Goal: Transaction & Acquisition: Purchase product/service

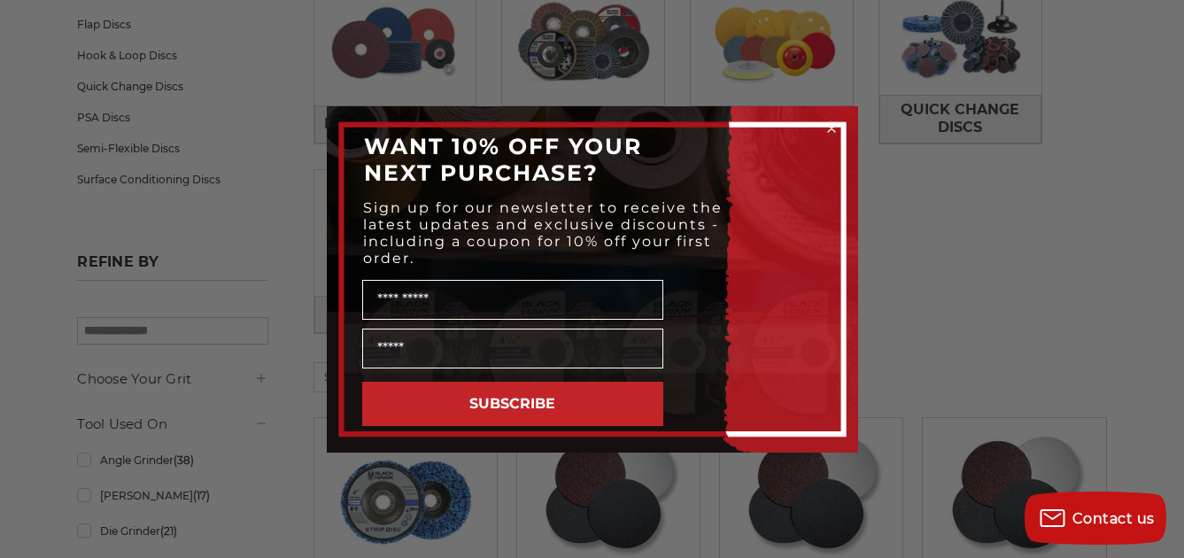
scroll to position [354, 0]
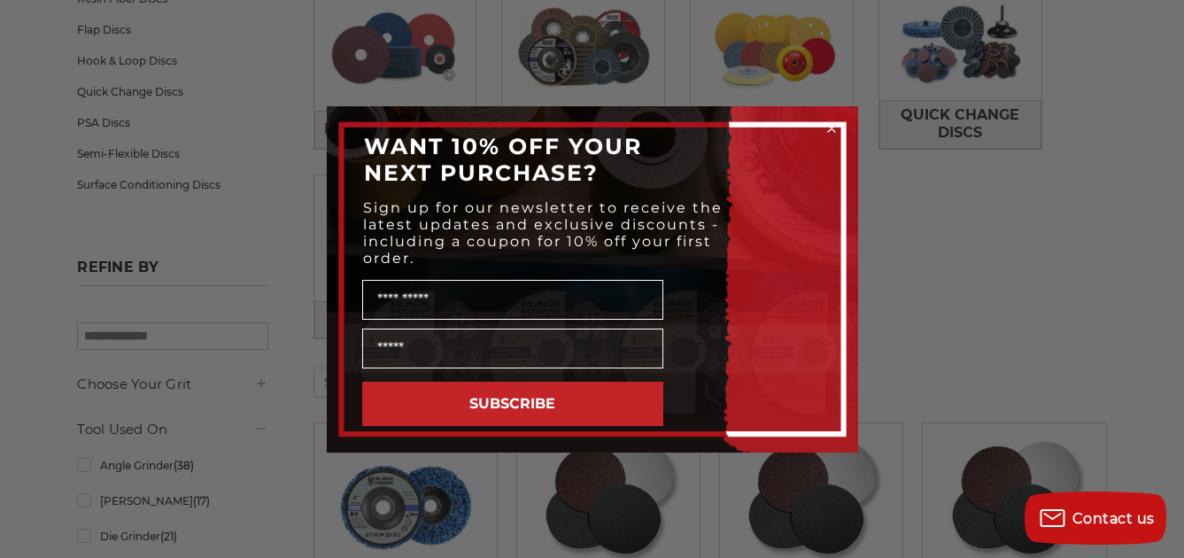
click at [834, 128] on circle "Close dialog" at bounding box center [831, 128] width 17 height 17
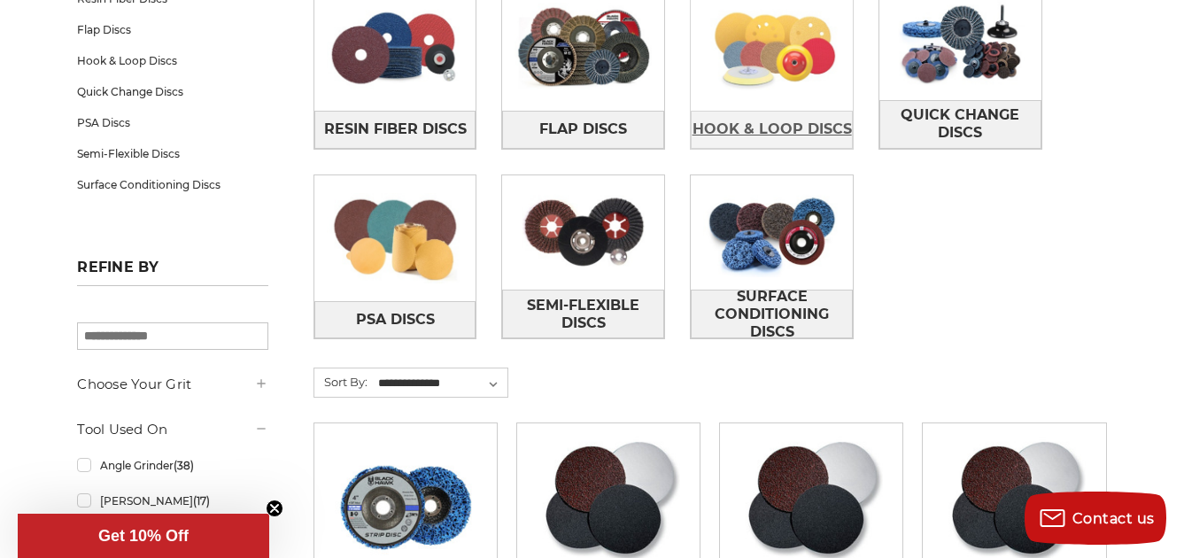
click at [783, 122] on span "Hook & Loop Discs" at bounding box center [771, 129] width 159 height 30
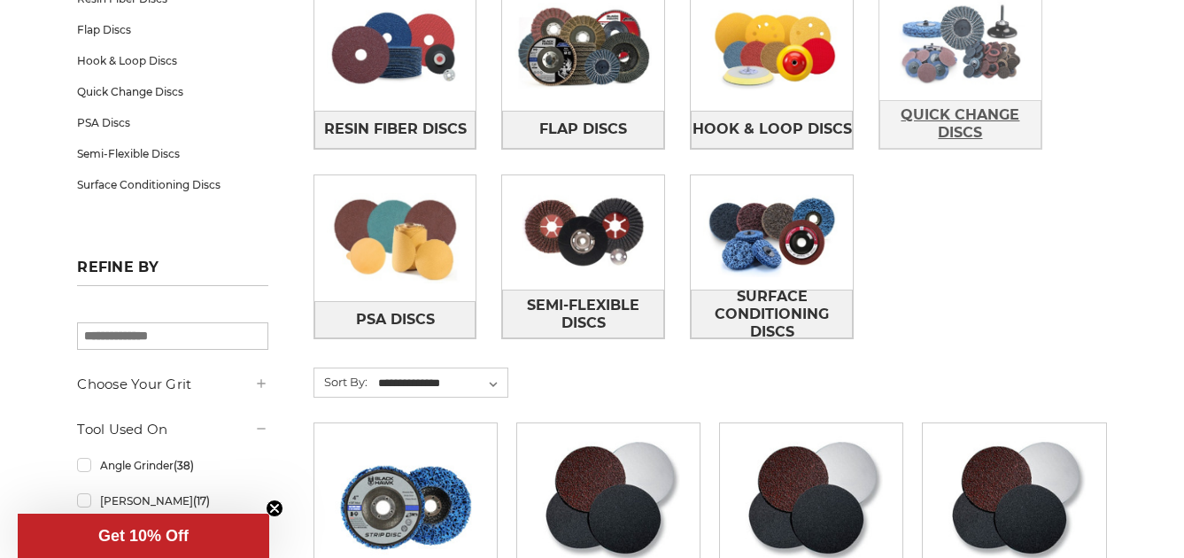
click at [963, 110] on span "Quick Change Discs" at bounding box center [960, 124] width 160 height 48
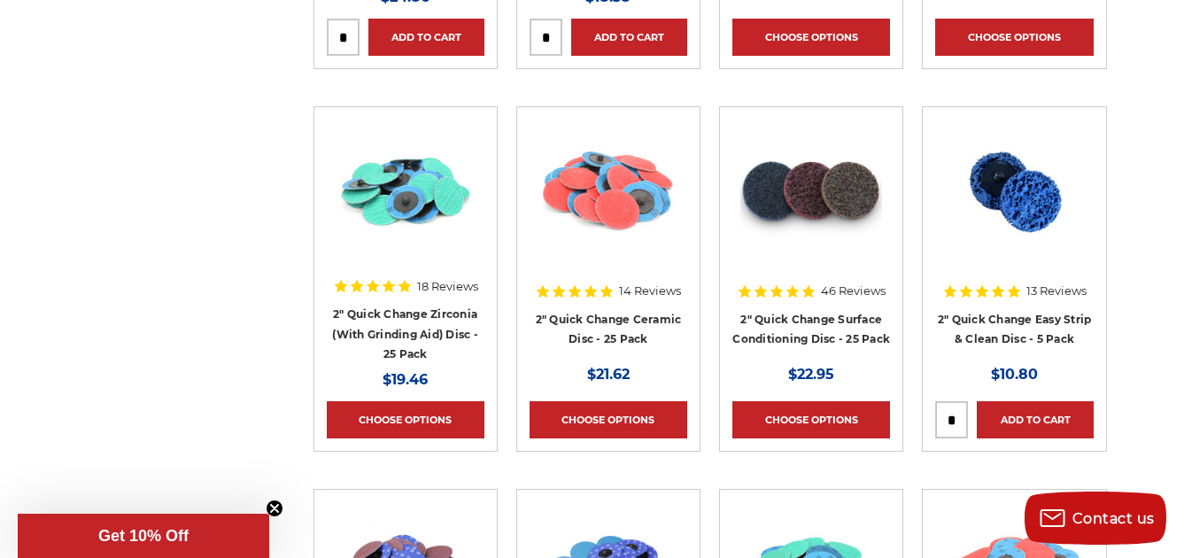
scroll to position [1417, 0]
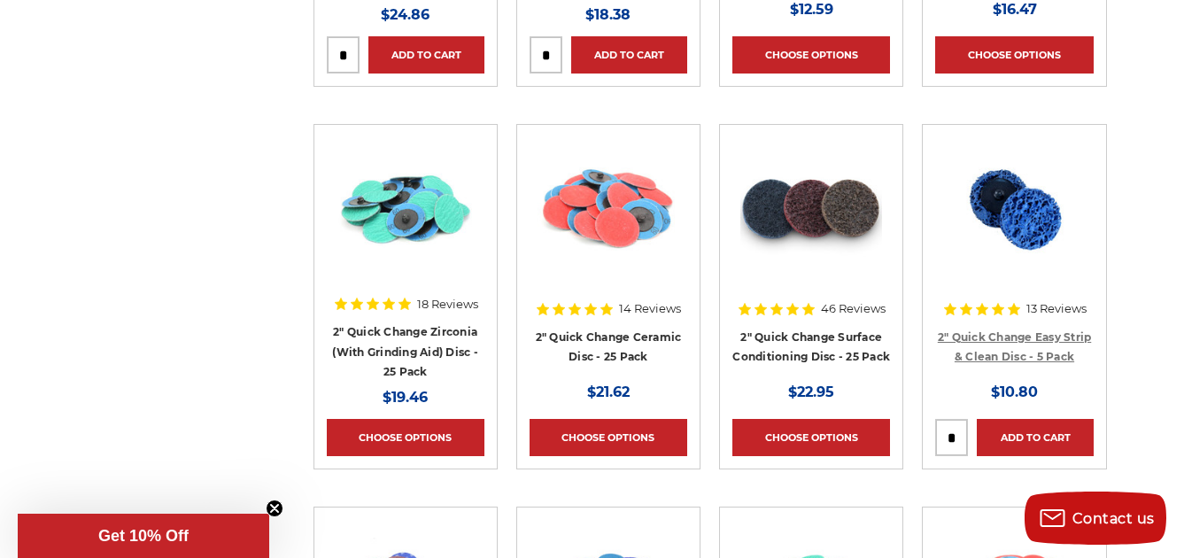
click at [1025, 337] on link "2" Quick Change Easy Strip & Clean Disc - 5 Pack" at bounding box center [1015, 347] width 154 height 34
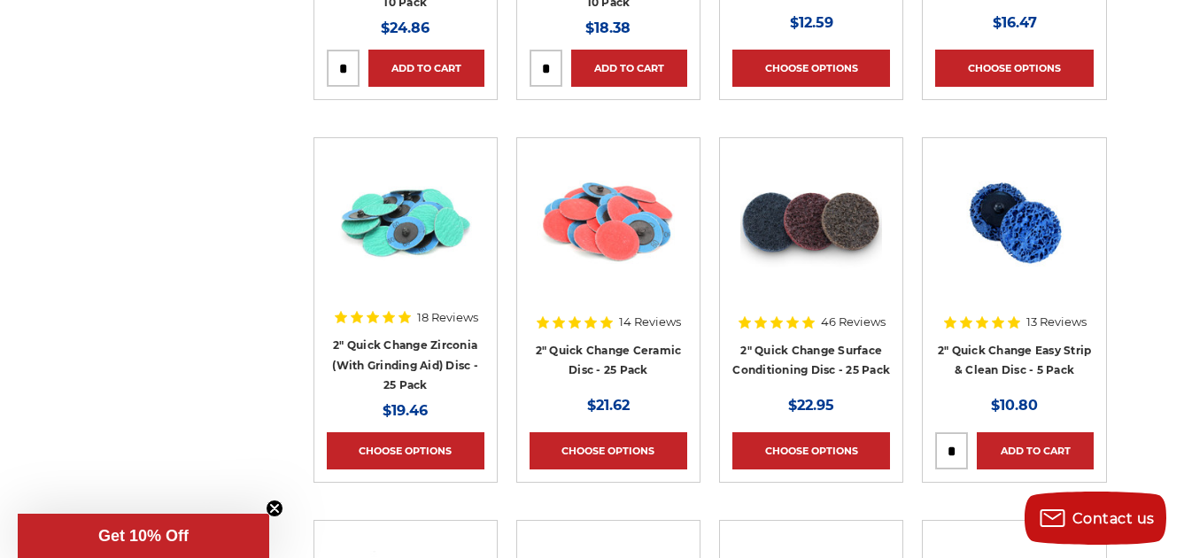
scroll to position [1417, 0]
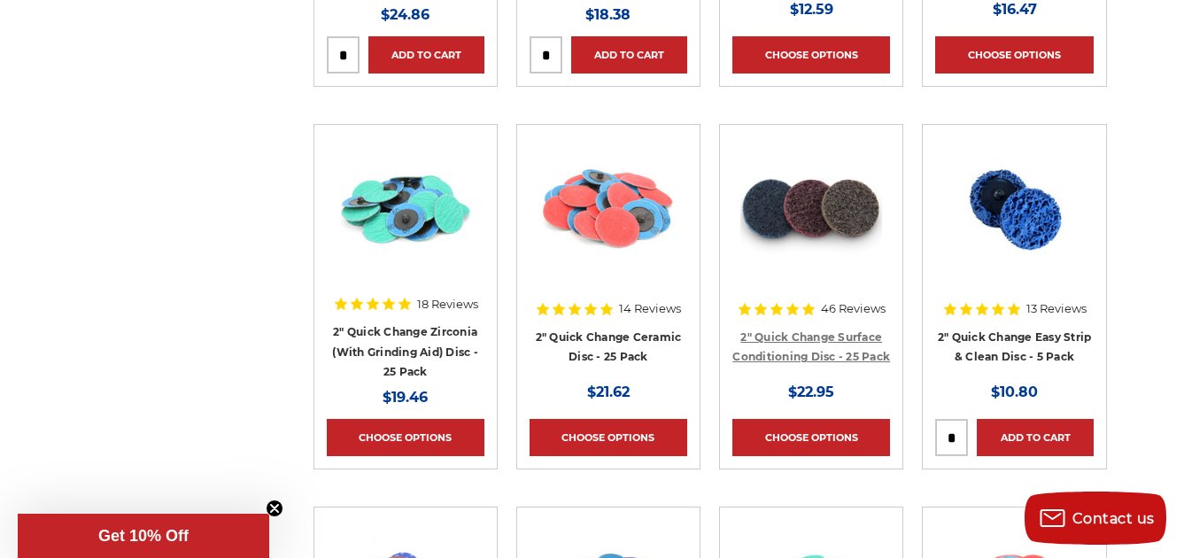
click at [806, 330] on link "2" Quick Change Surface Conditioning Disc - 25 Pack" at bounding box center [811, 347] width 158 height 34
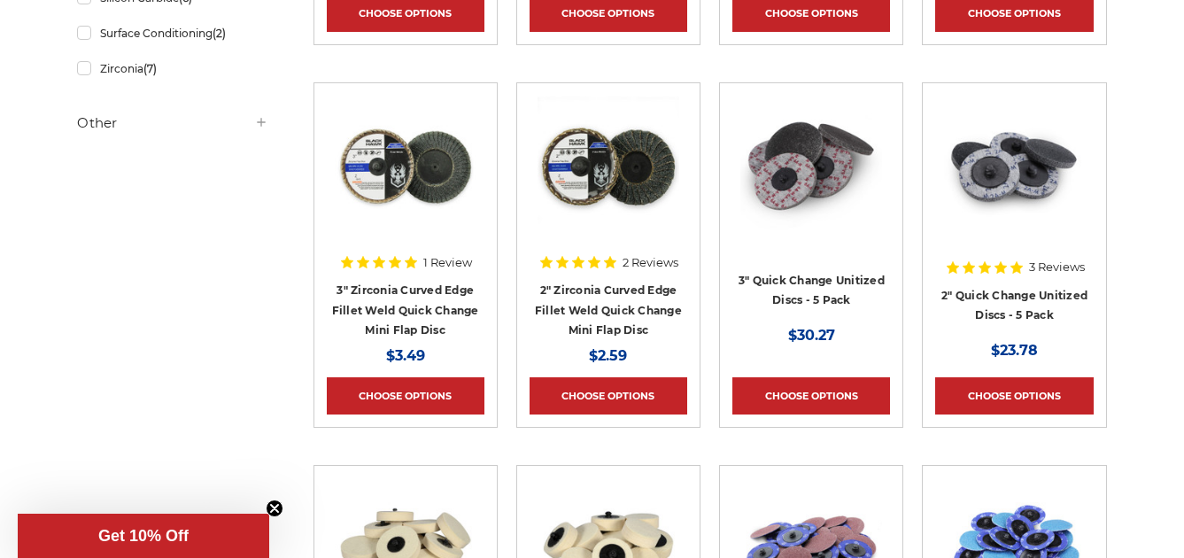
scroll to position [1402, 0]
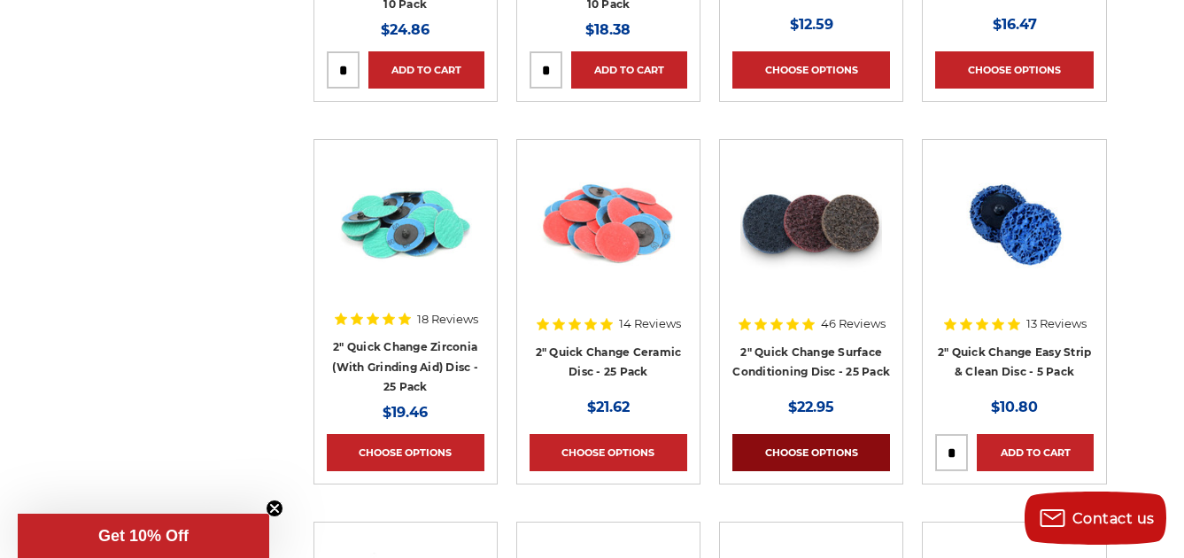
click at [809, 451] on link "Choose Options" at bounding box center [811, 452] width 158 height 37
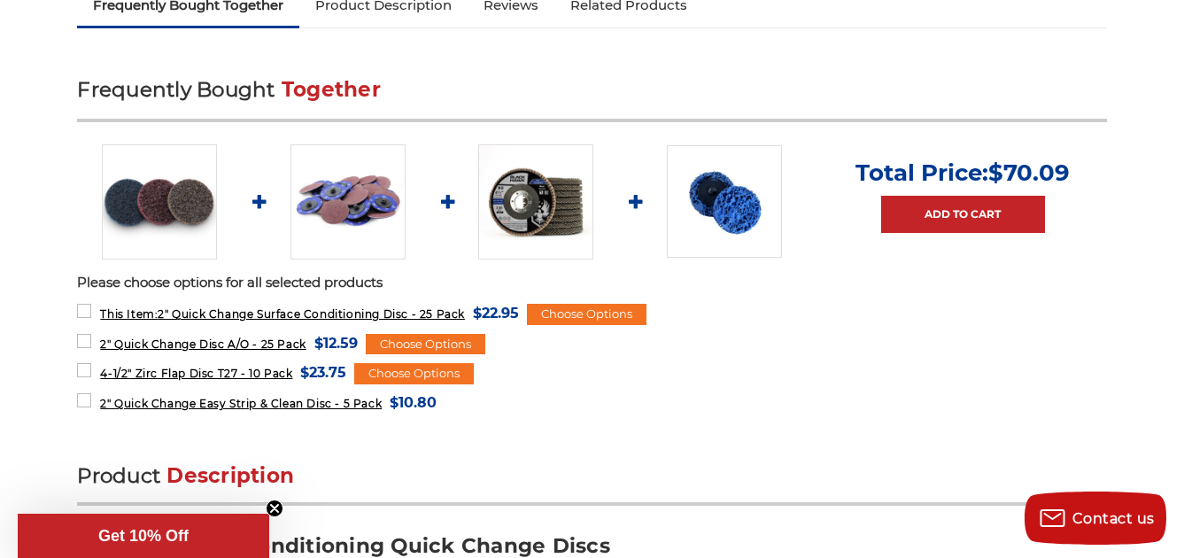
scroll to position [367, 0]
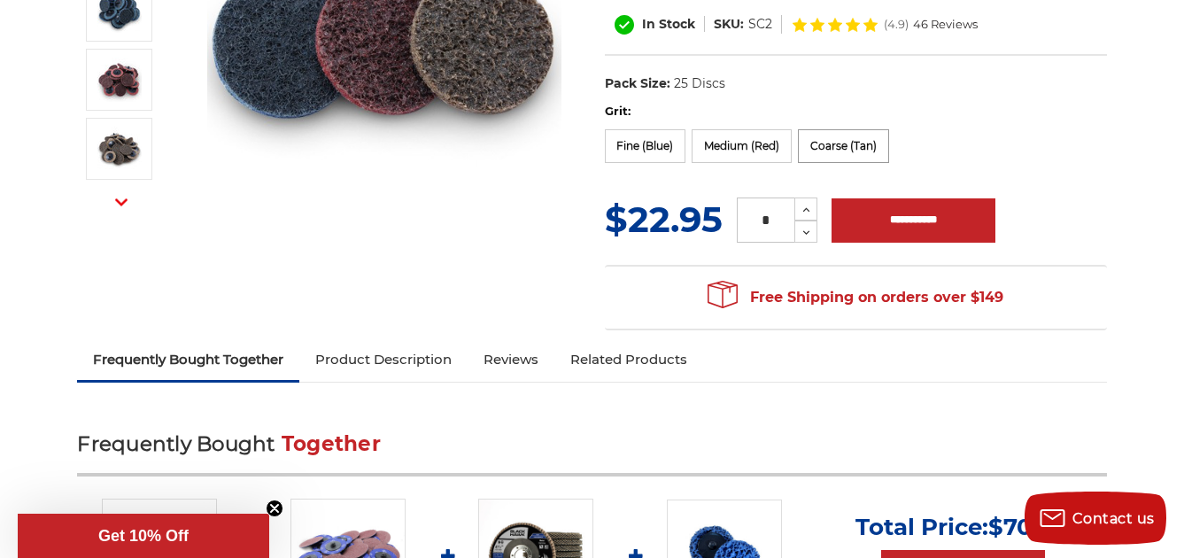
click at [851, 145] on label "Coarse (Tan)" at bounding box center [843, 146] width 91 height 34
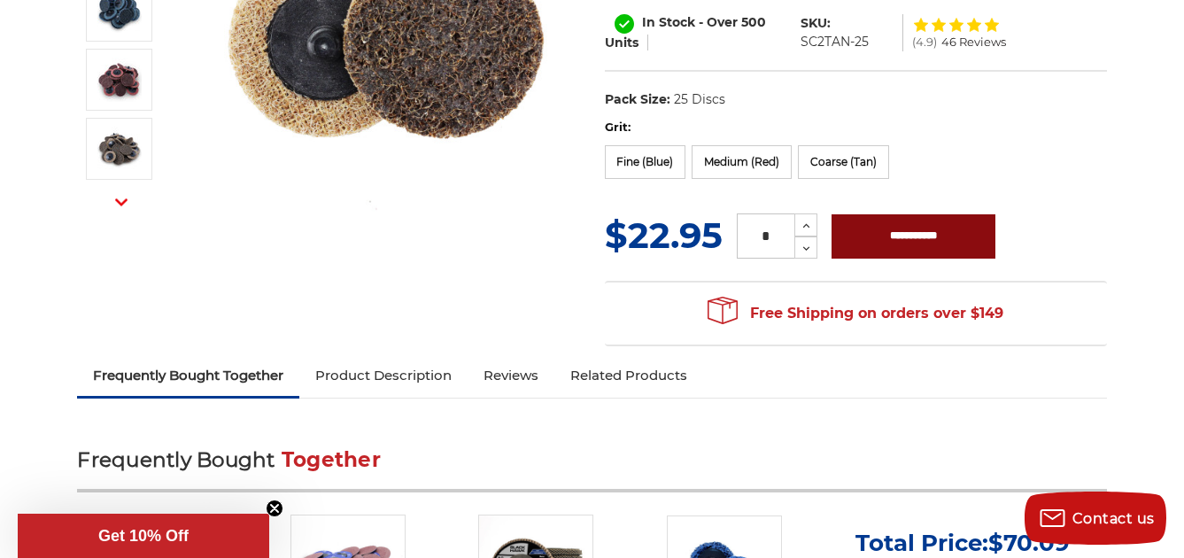
click at [935, 231] on input "**********" at bounding box center [914, 236] width 164 height 44
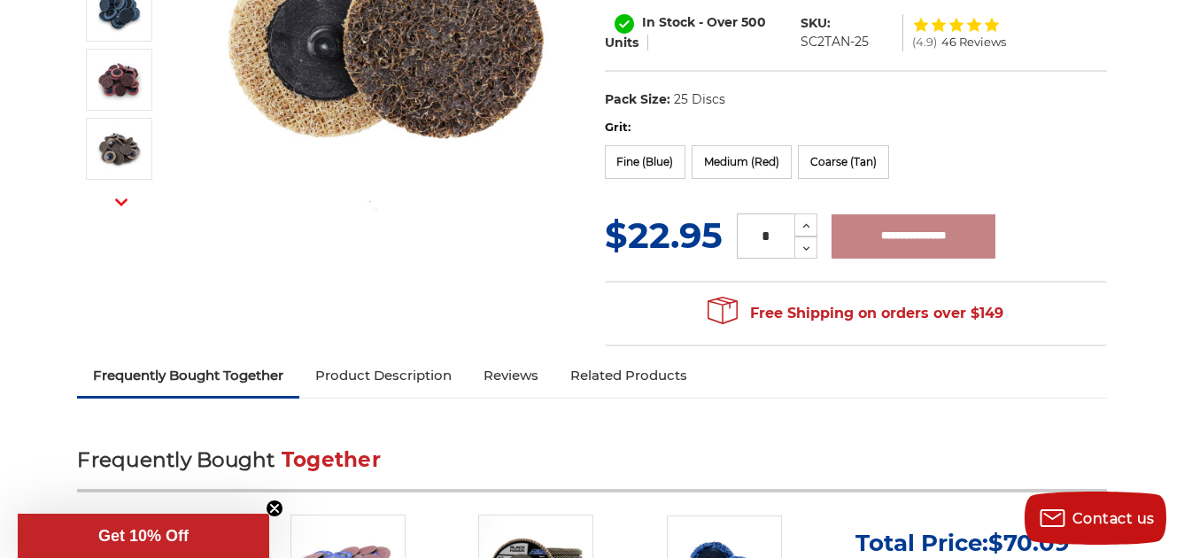
type input "**********"
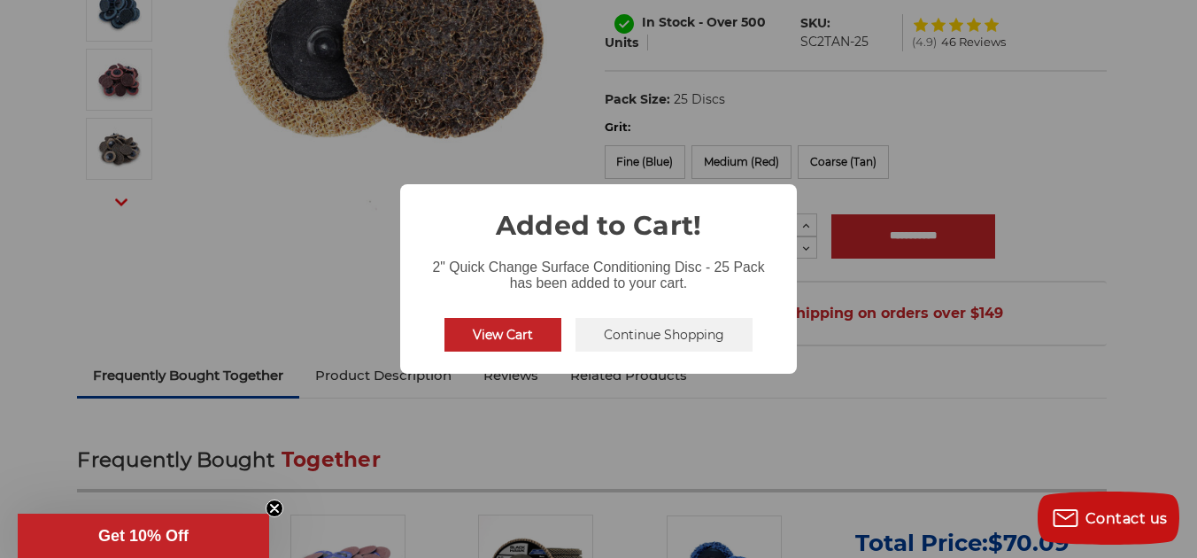
click at [658, 337] on button "Continue Shopping" at bounding box center [664, 335] width 177 height 34
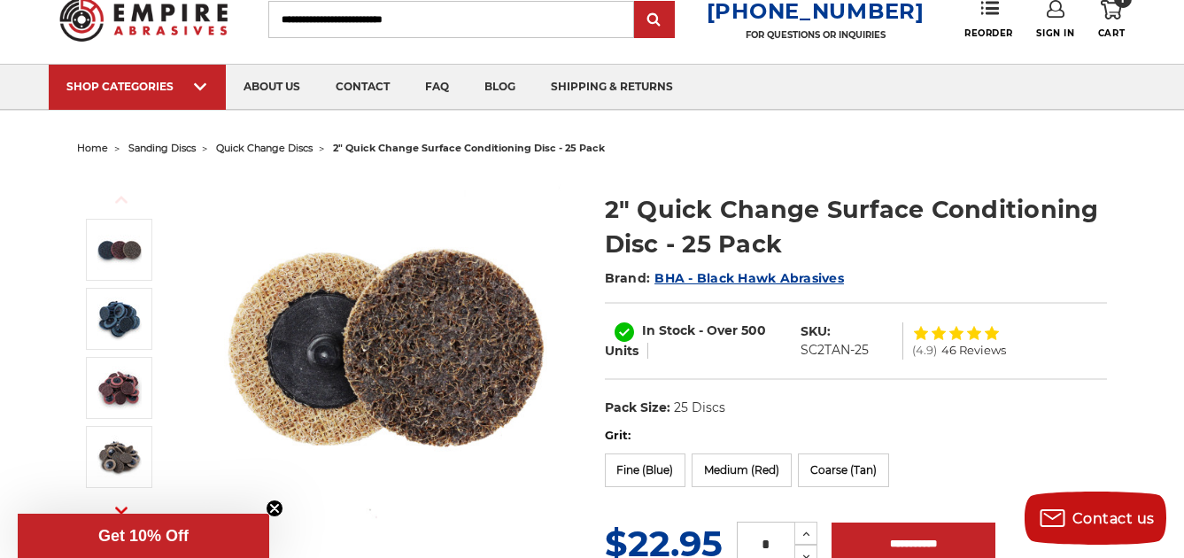
scroll to position [0, 0]
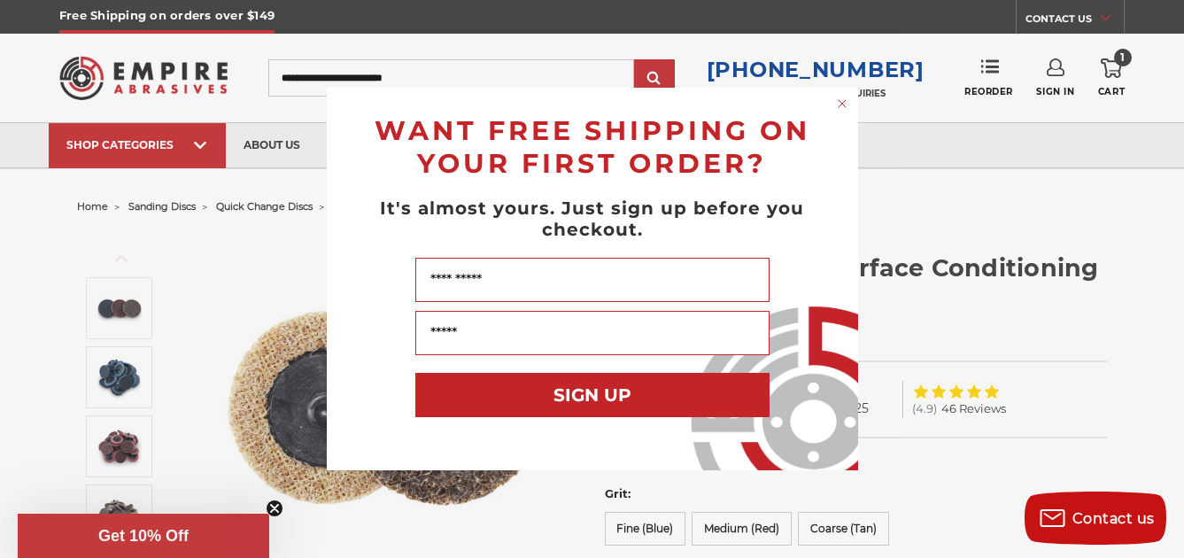
click at [840, 101] on circle "Close dialog" at bounding box center [841, 104] width 17 height 17
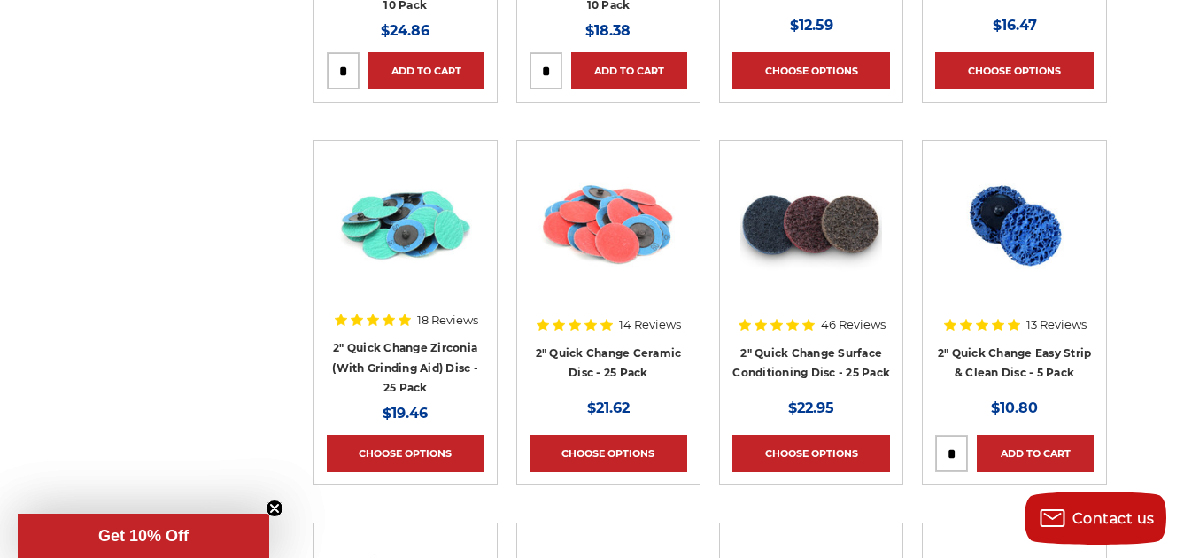
scroll to position [1402, 0]
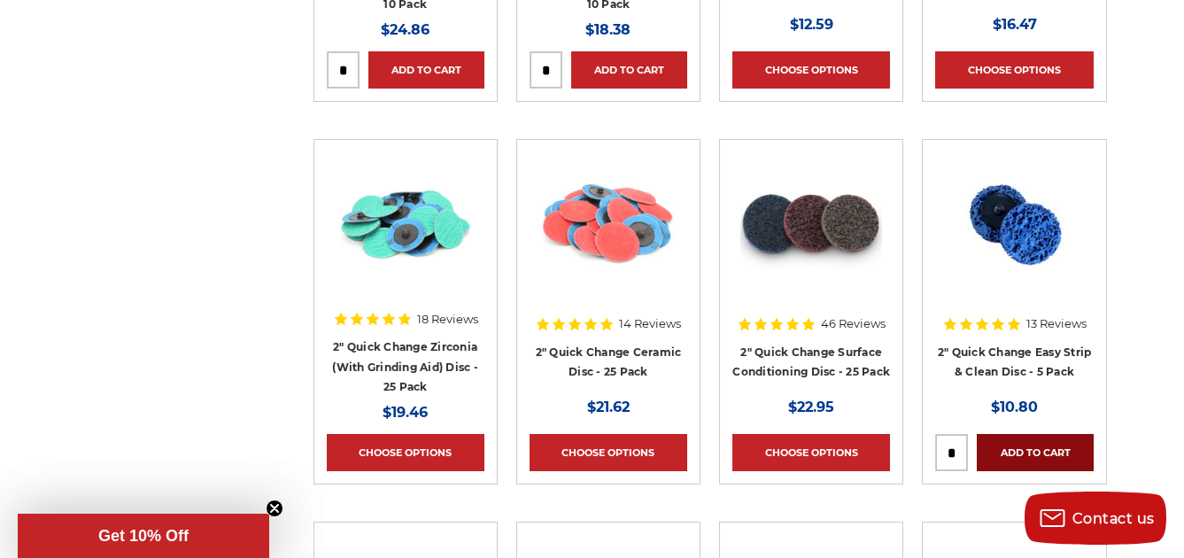
click at [1040, 453] on link "Add to Cart" at bounding box center [1035, 452] width 116 height 37
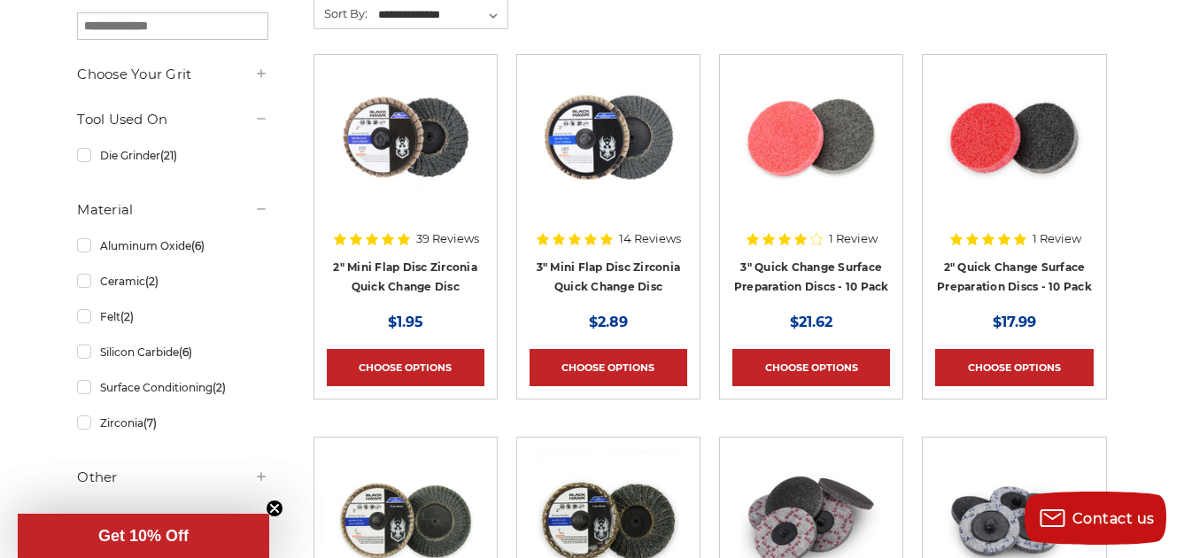
scroll to position [0, 0]
